Goal: Information Seeking & Learning: Compare options

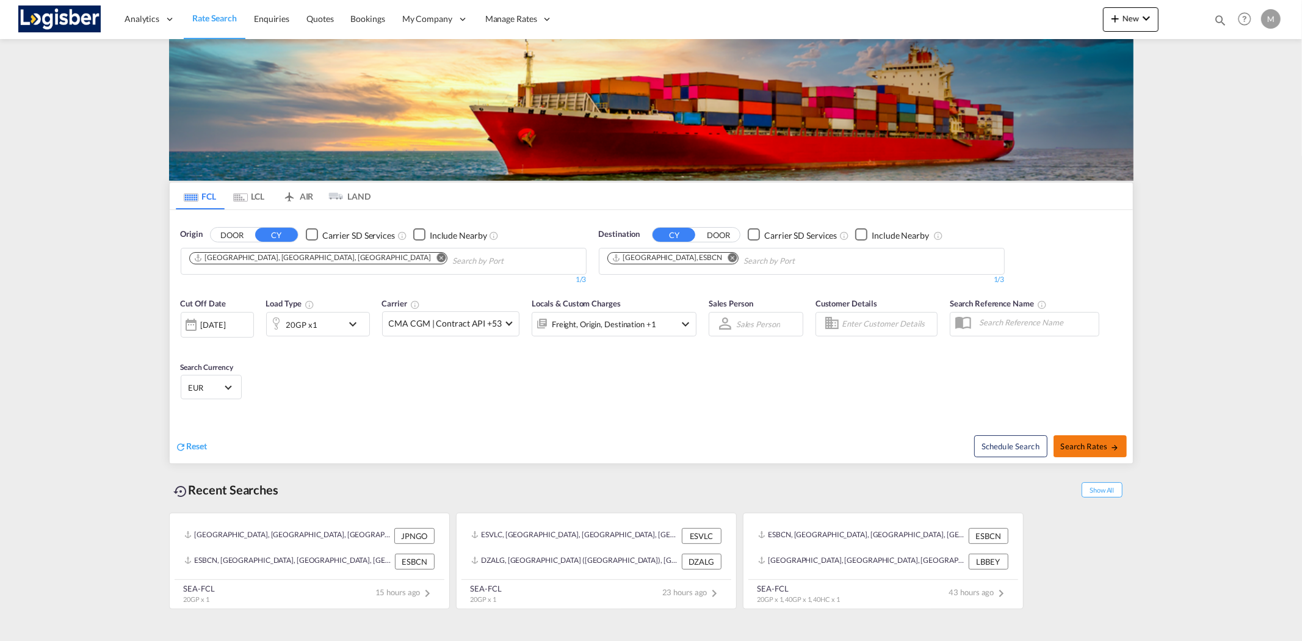
click at [1083, 444] on span "Search Rates" at bounding box center [1090, 446] width 59 height 10
type input "JPNGO to ESBCN / [DATE]"
